Goal: Check status: Check status

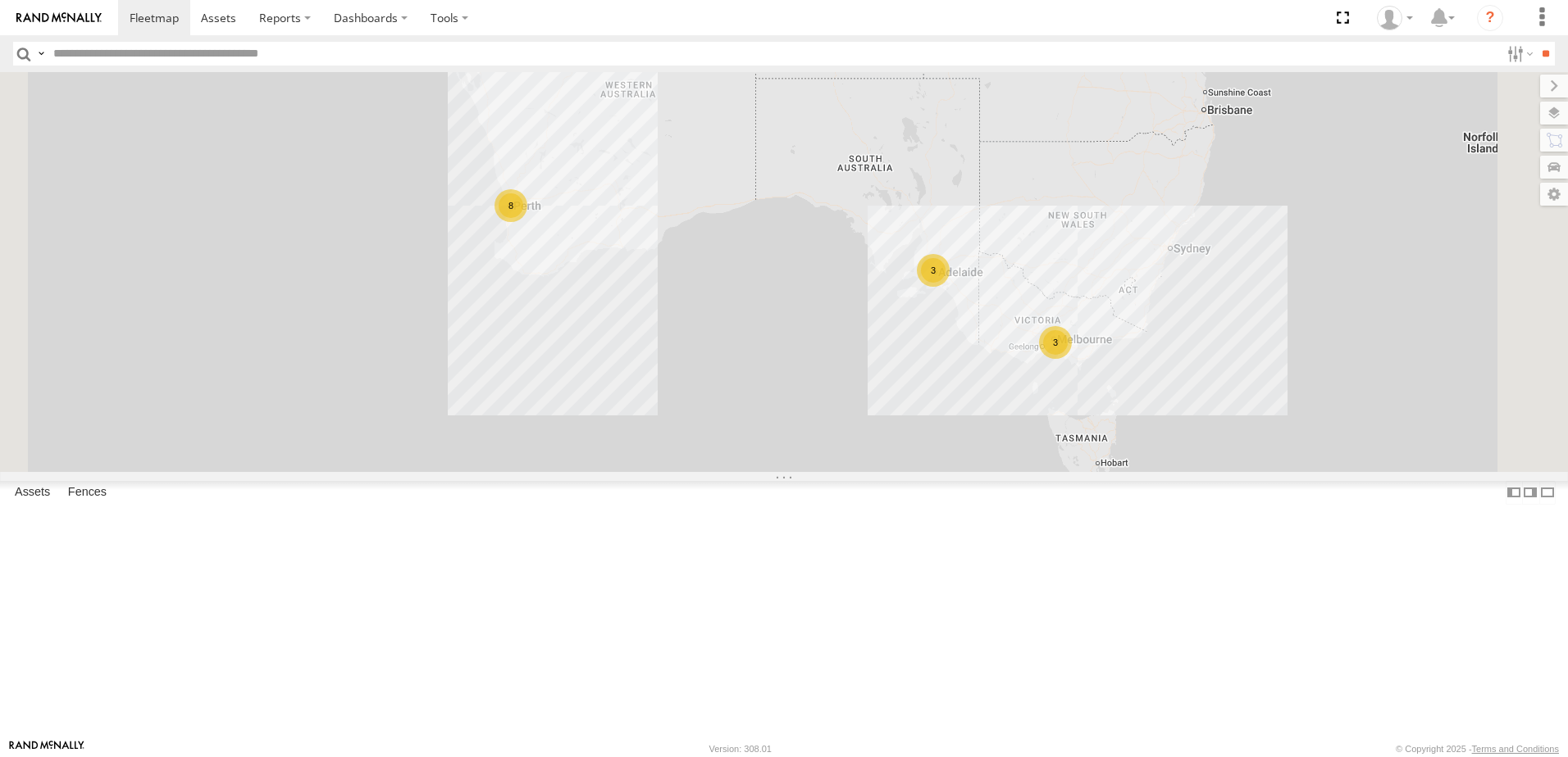
click at [699, 9] on section at bounding box center [841, 17] width 1445 height 36
click at [0, 0] on span at bounding box center [0, 0] width 0 height 0
click at [0, 0] on div "Tech Van 1IGC812" at bounding box center [0, 0] width 0 height 0
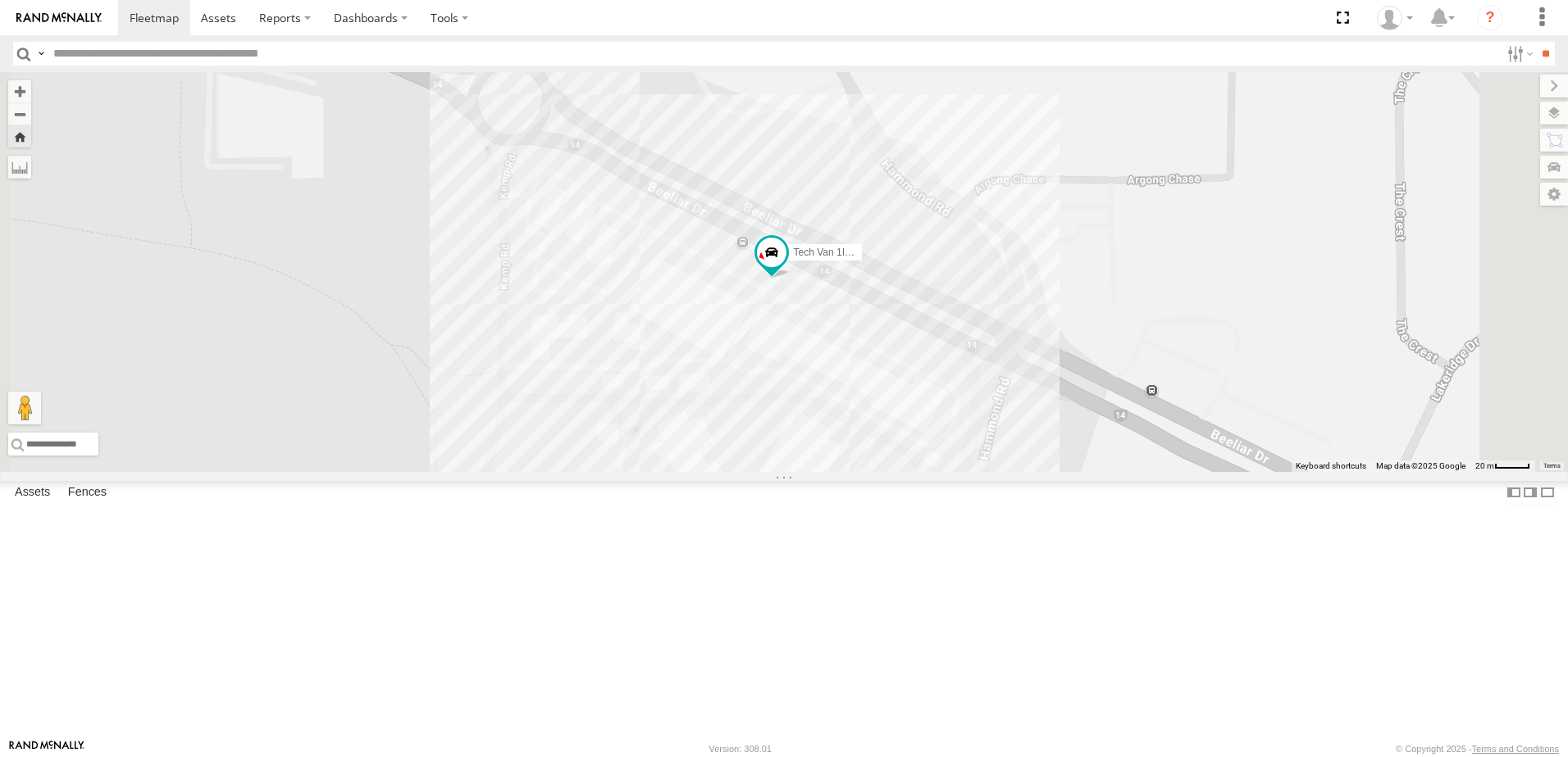
click at [908, 428] on div "Tech Van 1IGC812" at bounding box center [784, 272] width 1568 height 400
click at [604, 408] on div "Tech Van 1IGC812 Cockburn Revo 1" at bounding box center [784, 272] width 1568 height 400
click at [750, 266] on span at bounding box center [732, 244] width 37 height 44
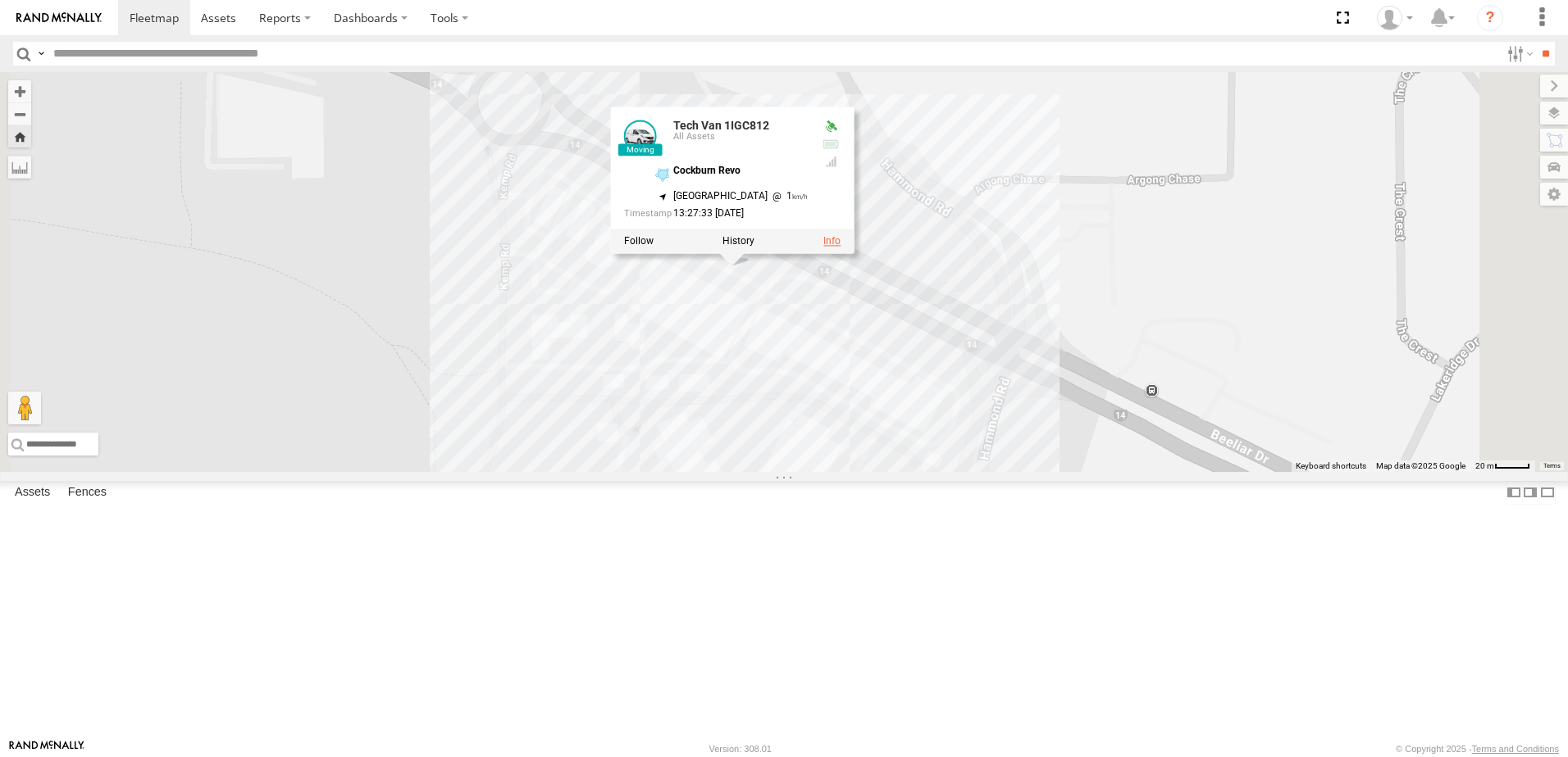
click at [841, 248] on link at bounding box center [832, 242] width 17 height 12
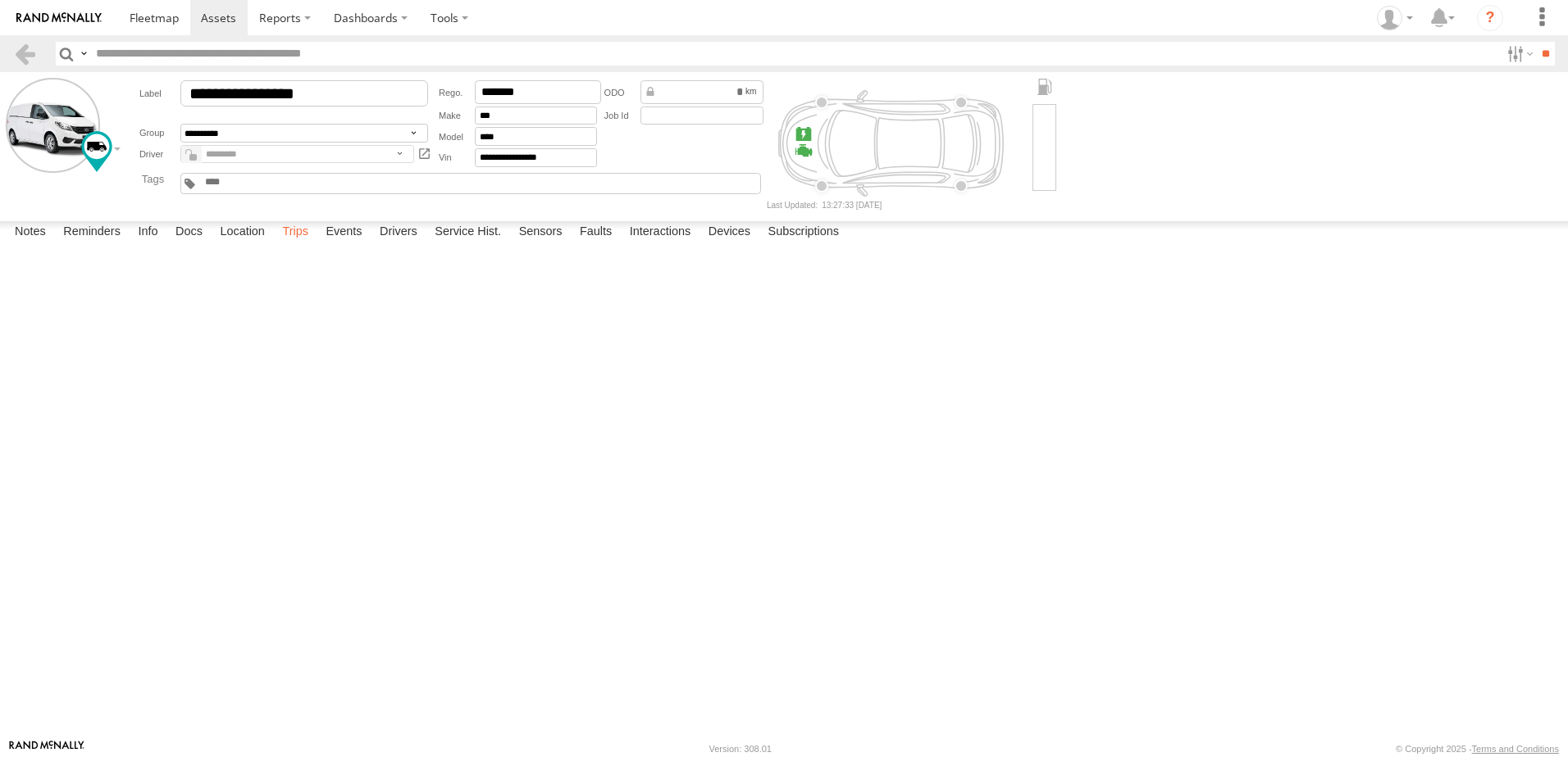
click at [298, 244] on label "Trips" at bounding box center [295, 232] width 42 height 23
